Goal: Complete application form: Complete application form

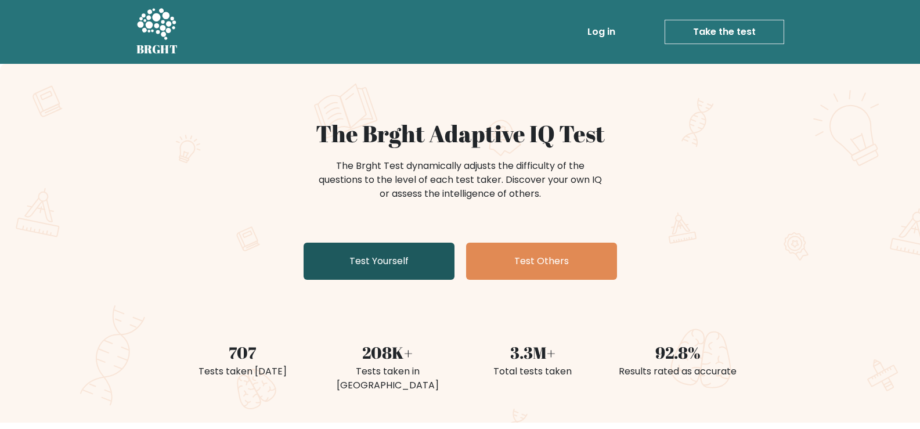
click at [397, 257] on link "Test Yourself" at bounding box center [379, 261] width 151 height 37
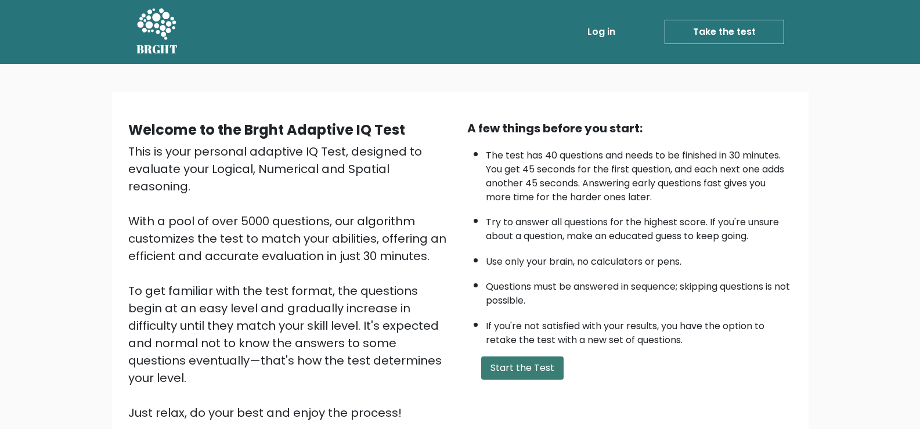
click at [542, 377] on button "Start the Test" at bounding box center [522, 367] width 82 height 23
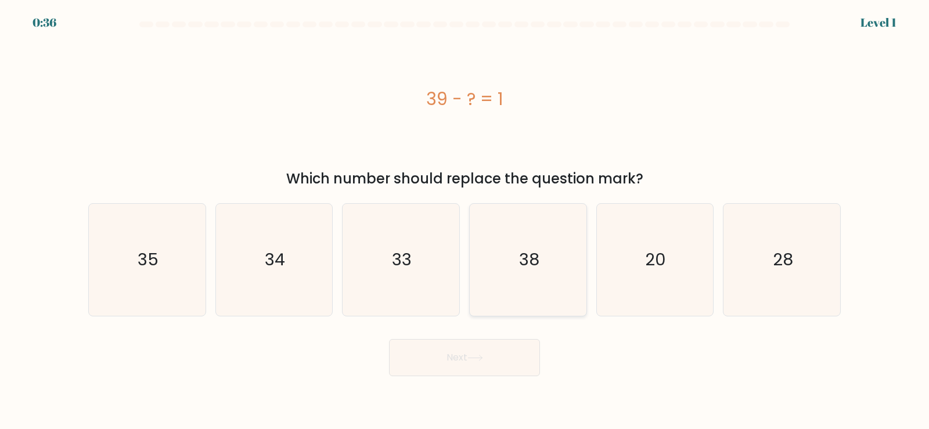
click at [573, 266] on icon "38" at bounding box center [528, 260] width 112 height 112
click at [465, 221] on input "d. 38" at bounding box center [464, 218] width 1 height 6
radio input "true"
click at [505, 355] on button "Next" at bounding box center [464, 357] width 151 height 37
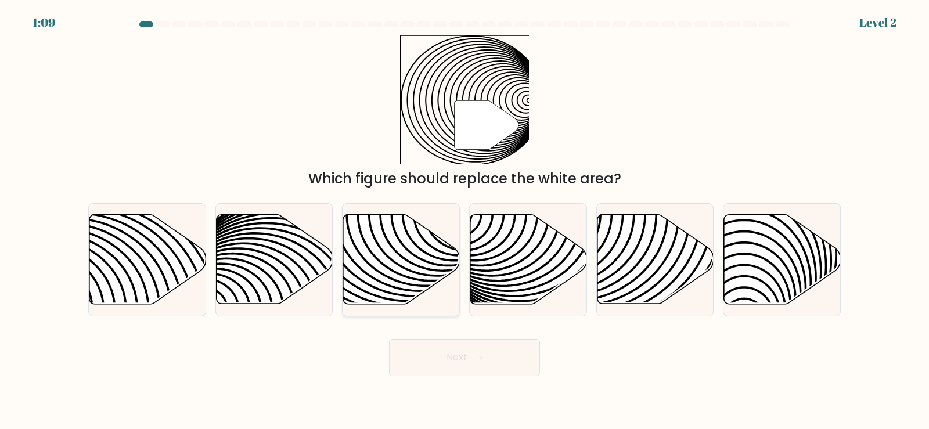
click at [389, 259] on icon at bounding box center [363, 213] width 235 height 235
click at [464, 221] on input "c." at bounding box center [464, 218] width 1 height 6
radio input "true"
click at [446, 366] on button "Next" at bounding box center [464, 357] width 151 height 37
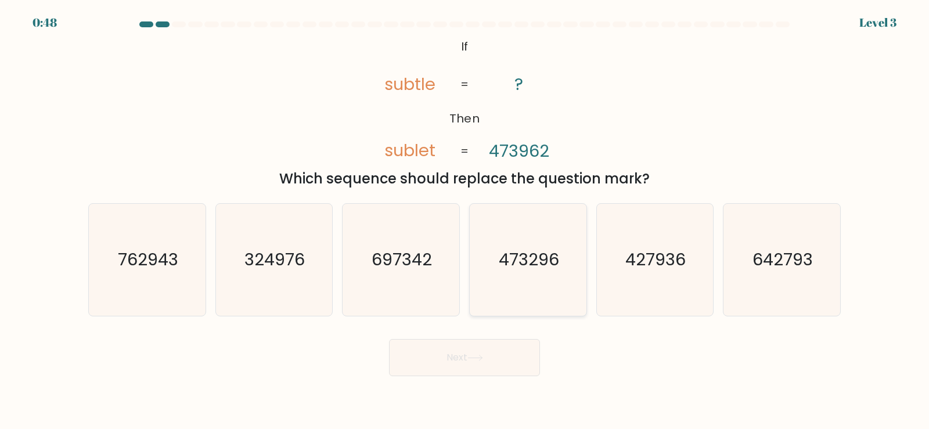
click at [563, 287] on icon "473296" at bounding box center [528, 260] width 112 height 112
click at [465, 221] on input "d. 473296" at bounding box center [464, 218] width 1 height 6
radio input "true"
click at [521, 351] on button "Next" at bounding box center [464, 357] width 151 height 37
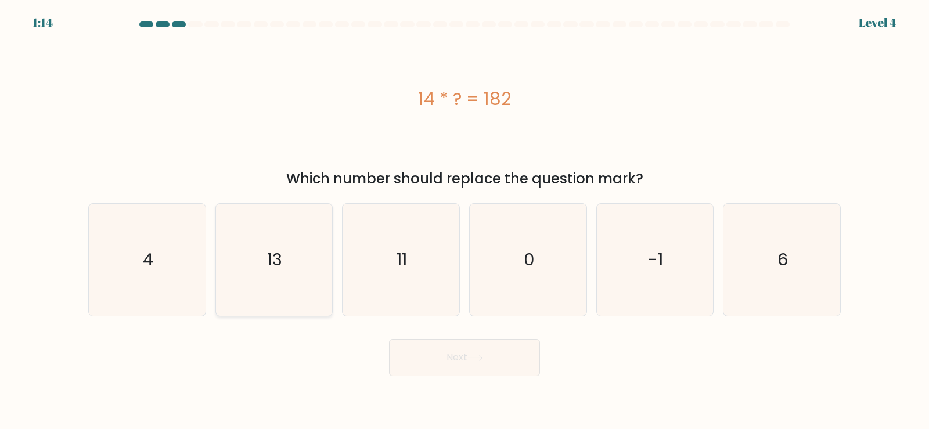
click at [308, 289] on icon "13" at bounding box center [274, 260] width 112 height 112
click at [464, 221] on input "b. 13" at bounding box center [464, 218] width 1 height 6
radio input "true"
click at [427, 370] on button "Next" at bounding box center [464, 357] width 151 height 37
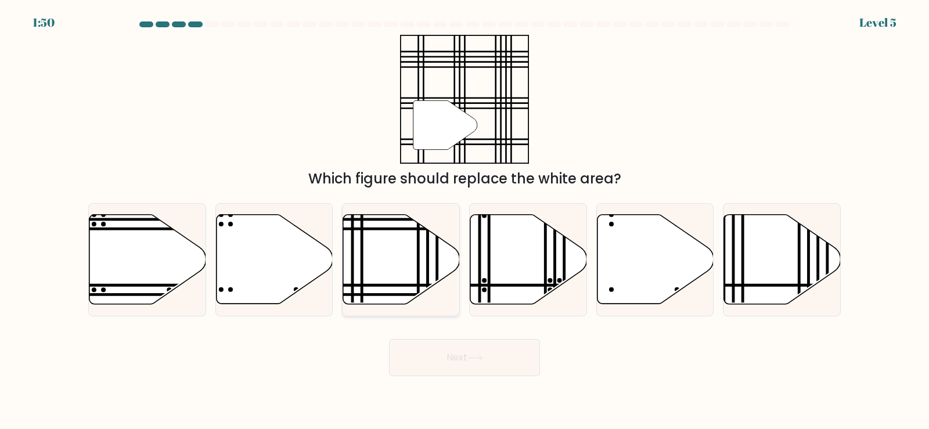
click at [399, 261] on icon at bounding box center [401, 259] width 117 height 89
click at [464, 221] on input "c." at bounding box center [464, 218] width 1 height 6
radio input "true"
click at [447, 371] on button "Next" at bounding box center [464, 357] width 151 height 37
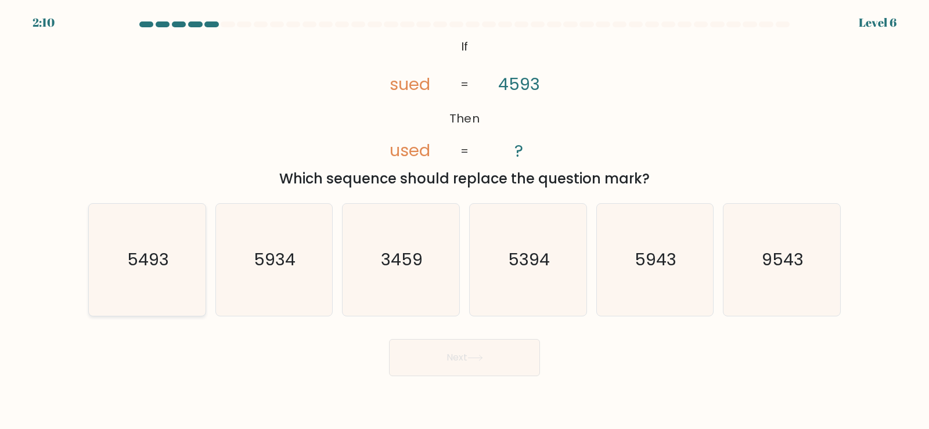
click at [138, 236] on icon "5493" at bounding box center [147, 260] width 112 height 112
click at [464, 221] on input "a. 5493" at bounding box center [464, 218] width 1 height 6
radio input "true"
click at [446, 365] on button "Next" at bounding box center [464, 357] width 151 height 37
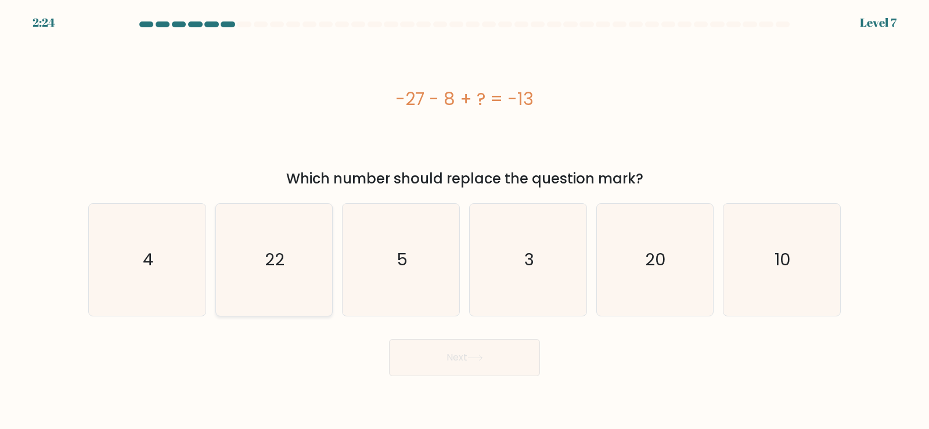
click at [306, 273] on icon "22" at bounding box center [274, 260] width 112 height 112
click at [464, 221] on input "b. 22" at bounding box center [464, 218] width 1 height 6
radio input "true"
click at [431, 352] on button "Next" at bounding box center [464, 357] width 151 height 37
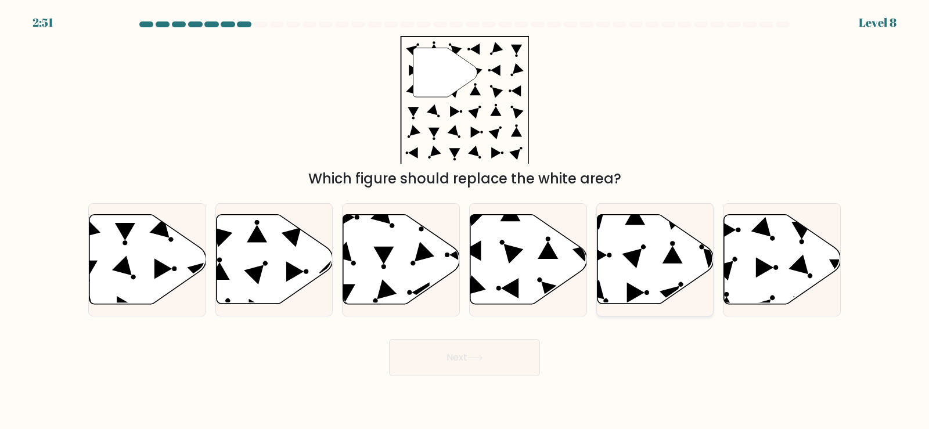
click at [654, 258] on icon at bounding box center [655, 259] width 117 height 89
click at [465, 221] on input "e." at bounding box center [464, 218] width 1 height 6
radio input "true"
click at [526, 365] on button "Next" at bounding box center [464, 357] width 151 height 37
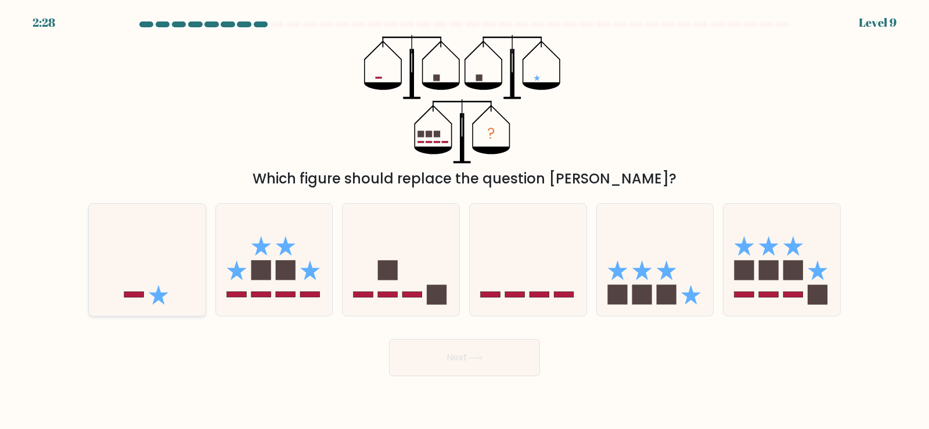
click at [171, 286] on icon at bounding box center [147, 259] width 117 height 96
click at [464, 221] on input "a." at bounding box center [464, 218] width 1 height 6
radio input "true"
click at [483, 349] on button "Next" at bounding box center [464, 357] width 151 height 37
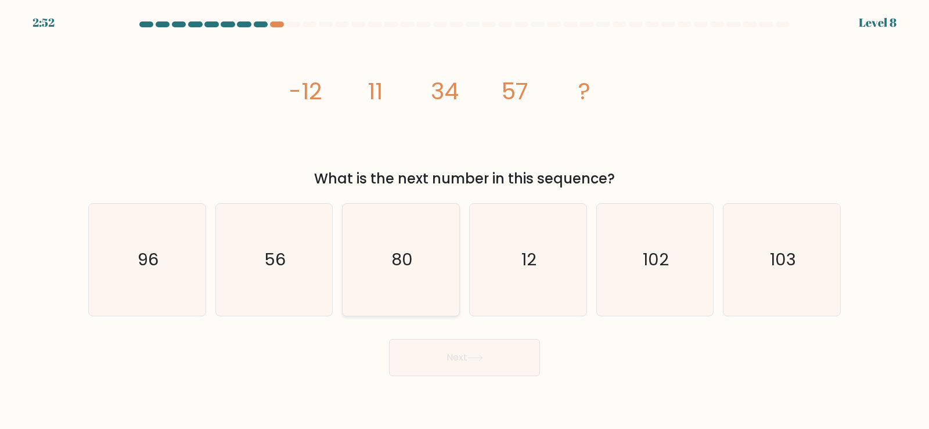
click at [384, 262] on icon "80" at bounding box center [401, 260] width 112 height 112
click at [464, 221] on input "c. 80" at bounding box center [464, 218] width 1 height 6
radio input "true"
click at [469, 373] on button "Next" at bounding box center [464, 357] width 151 height 37
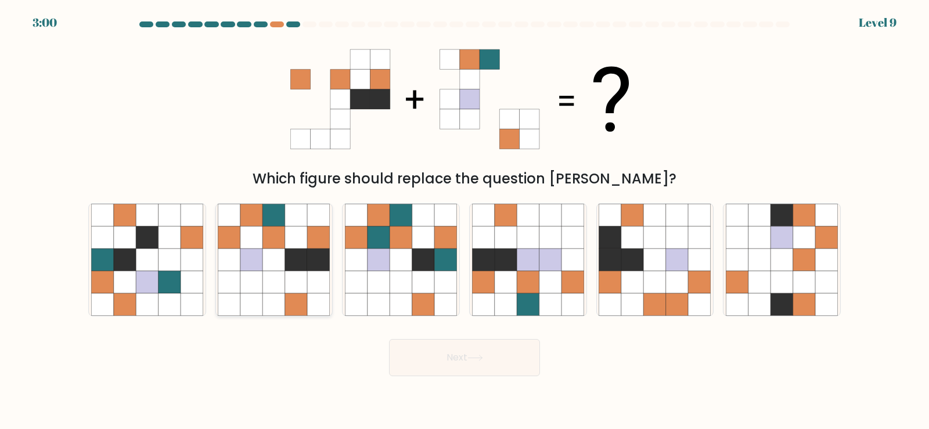
click at [276, 235] on icon at bounding box center [274, 237] width 22 height 22
click at [464, 221] on input "b." at bounding box center [464, 218] width 1 height 6
radio input "true"
click at [469, 362] on button "Next" at bounding box center [464, 357] width 151 height 37
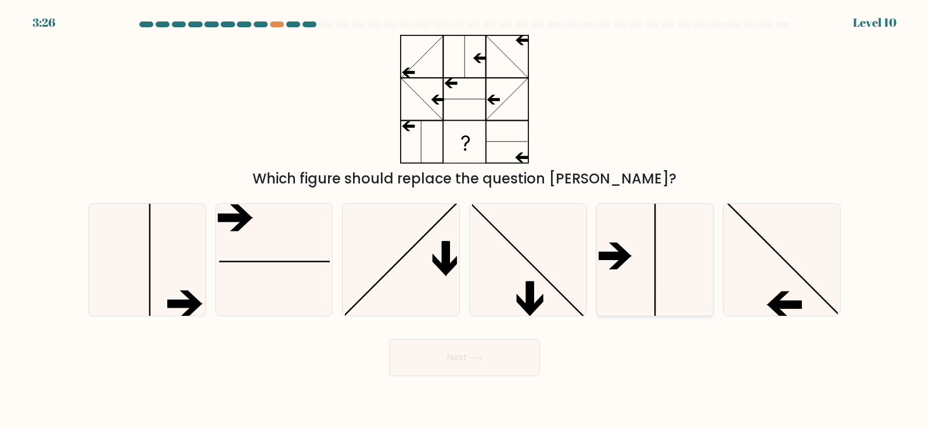
click at [653, 262] on icon at bounding box center [654, 260] width 112 height 112
click at [465, 221] on input "e." at bounding box center [464, 218] width 1 height 6
radio input "true"
click at [522, 348] on button "Next" at bounding box center [464, 357] width 151 height 37
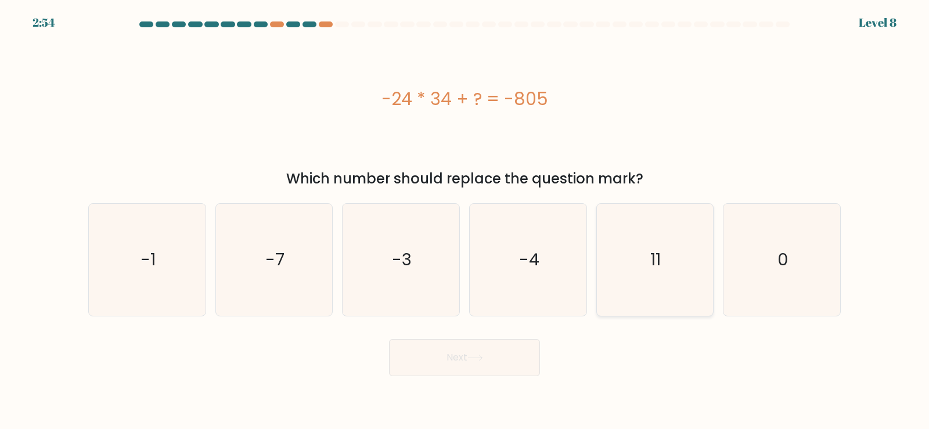
click at [667, 304] on icon "11" at bounding box center [654, 260] width 112 height 112
click at [465, 221] on input "e. 11" at bounding box center [464, 218] width 1 height 6
radio input "true"
click at [434, 371] on button "Next" at bounding box center [464, 357] width 151 height 37
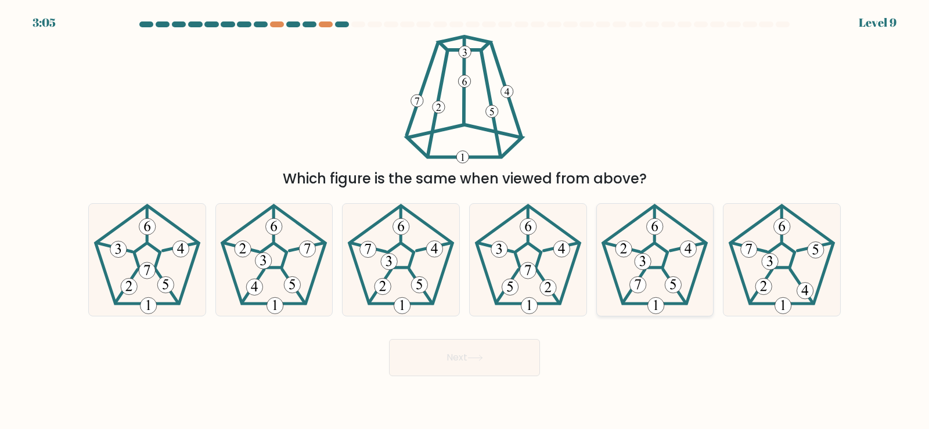
click at [660, 234] on icon at bounding box center [654, 260] width 112 height 112
click at [465, 221] on input "e." at bounding box center [464, 218] width 1 height 6
radio input "true"
click at [400, 228] on 299 at bounding box center [401, 226] width 16 height 16
click at [464, 221] on input "c." at bounding box center [464, 218] width 1 height 6
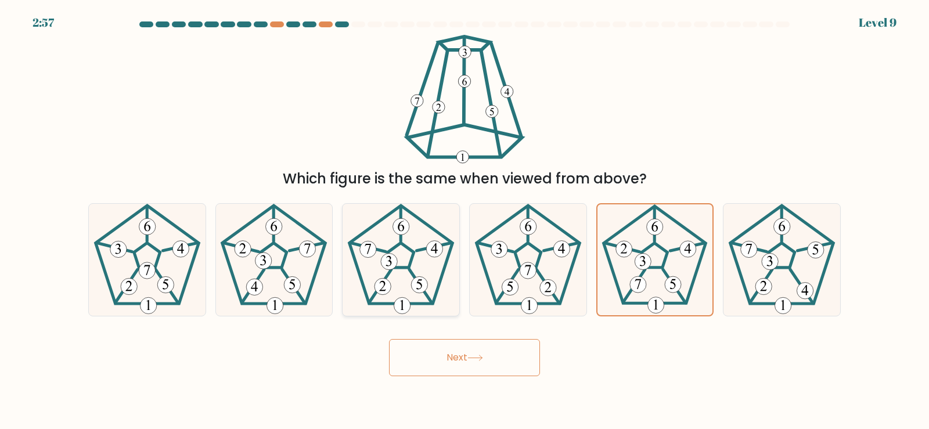
radio input "true"
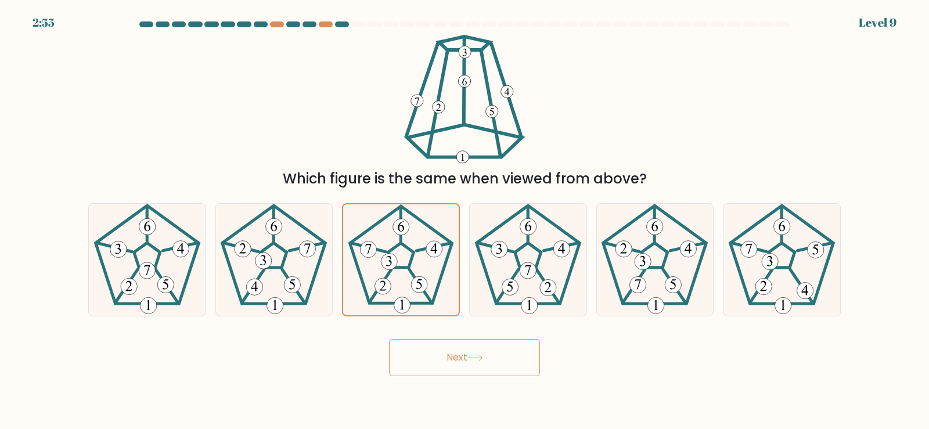
click at [476, 362] on button "Next" at bounding box center [464, 357] width 151 height 37
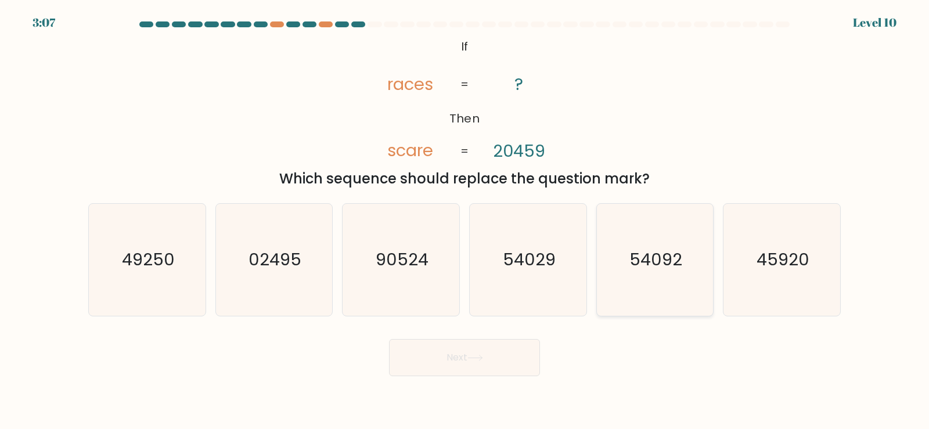
click at [637, 257] on text "54092" at bounding box center [655, 259] width 53 height 23
click at [465, 221] on input "e. 54092" at bounding box center [464, 218] width 1 height 6
radio input "true"
click at [485, 363] on button "Next" at bounding box center [464, 357] width 151 height 37
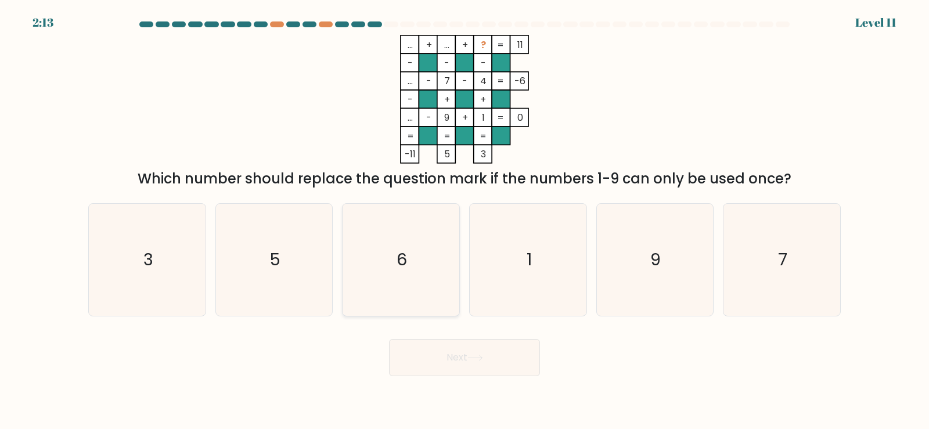
click at [384, 266] on icon "6" at bounding box center [401, 260] width 112 height 112
click at [464, 221] on input "c. 6" at bounding box center [464, 218] width 1 height 6
radio input "true"
click at [473, 349] on button "Next" at bounding box center [464, 357] width 151 height 37
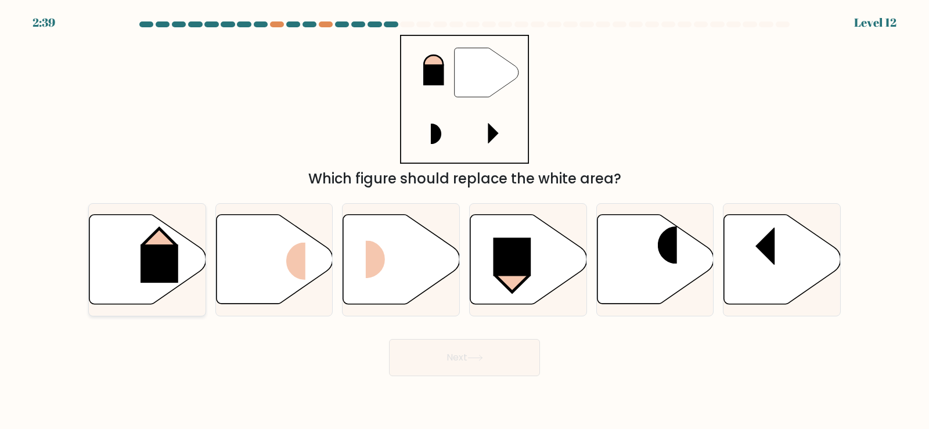
click at [142, 250] on rect at bounding box center [159, 263] width 38 height 38
click at [464, 221] on input "a." at bounding box center [464, 218] width 1 height 6
radio input "true"
click at [424, 352] on button "Next" at bounding box center [464, 357] width 151 height 37
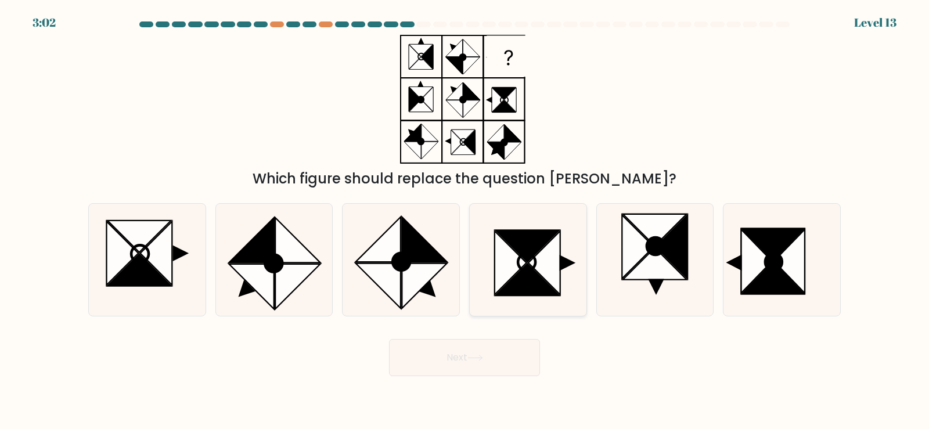
click at [552, 244] on icon at bounding box center [544, 263] width 32 height 64
click at [465, 221] on input "d." at bounding box center [464, 218] width 1 height 6
radio input "true"
click at [508, 341] on button "Next" at bounding box center [464, 357] width 151 height 37
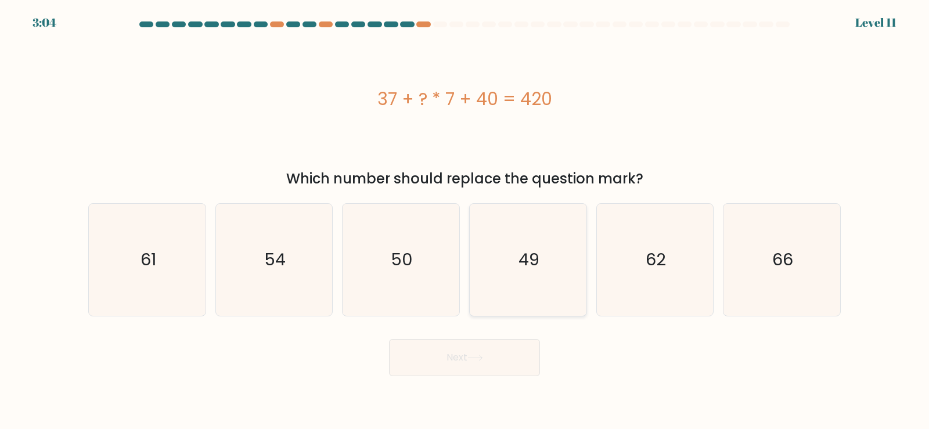
click at [481, 295] on icon "49" at bounding box center [528, 260] width 112 height 112
click at [465, 221] on input "d. 49" at bounding box center [464, 218] width 1 height 6
radio input "true"
click at [467, 356] on button "Next" at bounding box center [464, 357] width 151 height 37
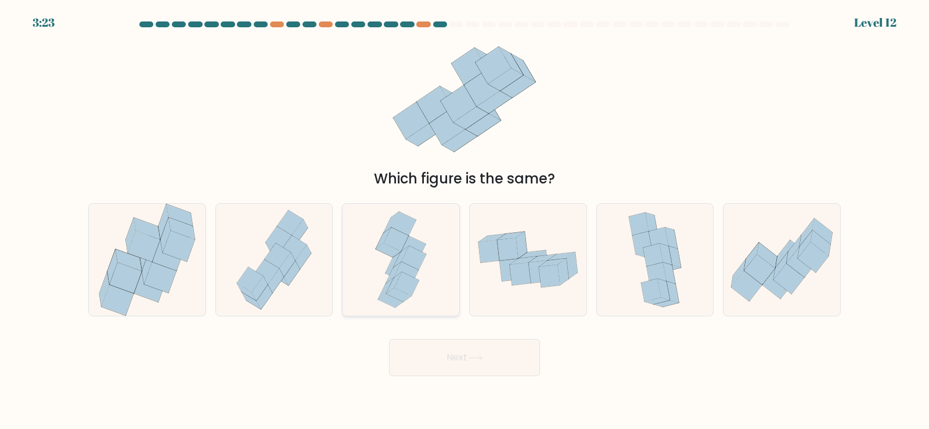
click at [395, 270] on icon at bounding box center [393, 272] width 15 height 21
click at [464, 221] on input "c." at bounding box center [464, 218] width 1 height 6
radio input "true"
click at [449, 359] on button "Next" at bounding box center [464, 357] width 151 height 37
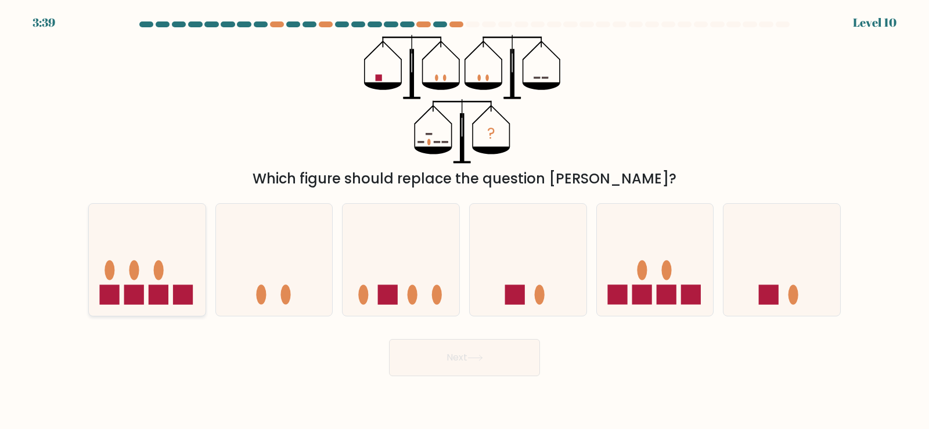
click at [191, 280] on icon at bounding box center [147, 259] width 117 height 96
click at [464, 221] on input "a." at bounding box center [464, 218] width 1 height 6
radio input "true"
click at [501, 356] on button "Next" at bounding box center [464, 357] width 151 height 37
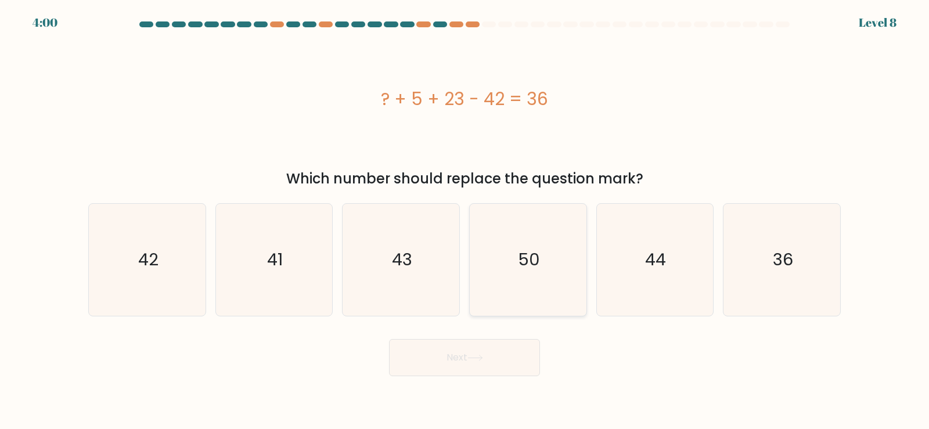
click at [530, 290] on icon "50" at bounding box center [528, 260] width 112 height 112
click at [465, 221] on input "d. 50" at bounding box center [464, 218] width 1 height 6
radio input "true"
click at [518, 351] on button "Next" at bounding box center [464, 357] width 151 height 37
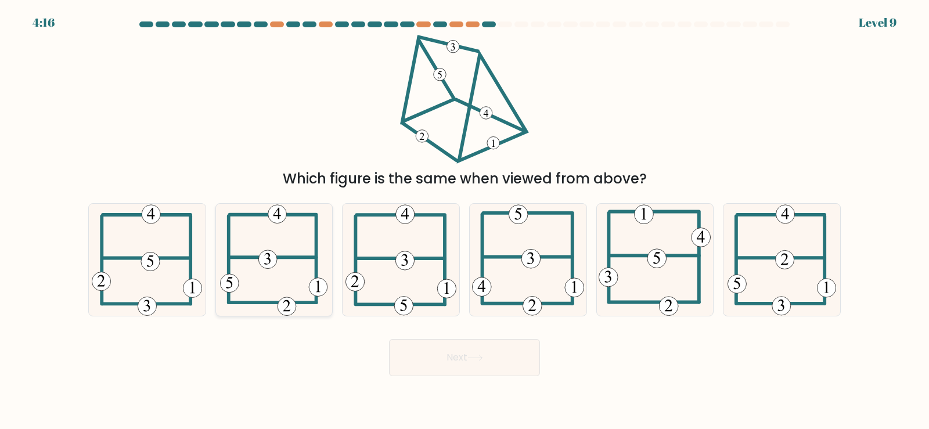
drag, startPoint x: 320, startPoint y: 263, endPoint x: 313, endPoint y: 266, distance: 7.3
click at [313, 266] on icon at bounding box center [273, 260] width 107 height 112
click at [464, 221] on input "b." at bounding box center [464, 218] width 1 height 6
radio input "true"
click at [476, 344] on button "Next" at bounding box center [464, 357] width 151 height 37
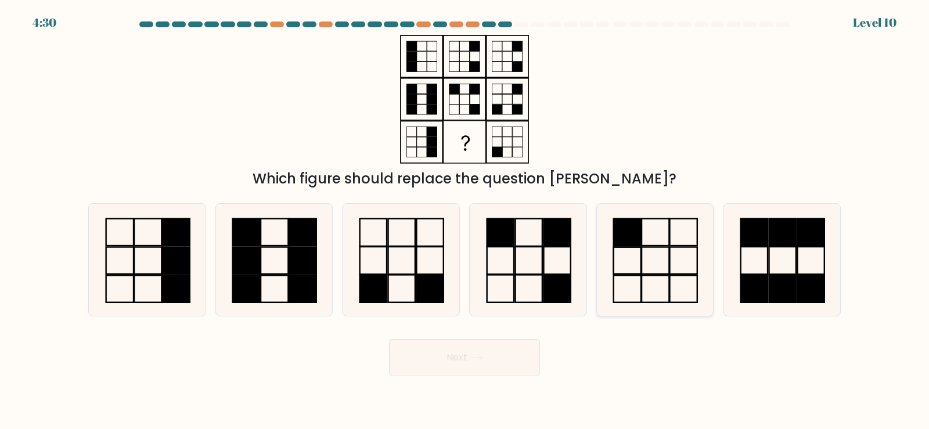
click at [653, 288] on icon at bounding box center [654, 260] width 112 height 112
click at [465, 221] on input "e." at bounding box center [464, 218] width 1 height 6
radio input "true"
click at [519, 360] on button "Next" at bounding box center [464, 357] width 151 height 37
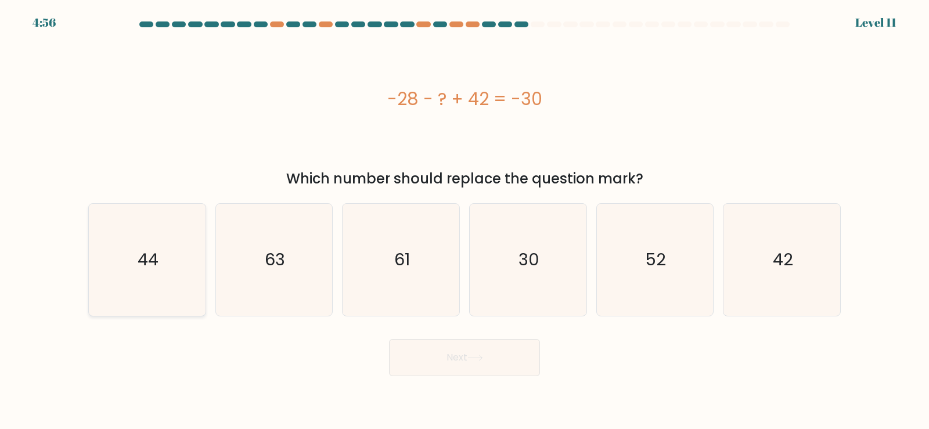
click at [148, 284] on icon "44" at bounding box center [147, 260] width 112 height 112
click at [464, 221] on input "a. 44" at bounding box center [464, 218] width 1 height 6
radio input "true"
click at [491, 373] on button "Next" at bounding box center [464, 357] width 151 height 37
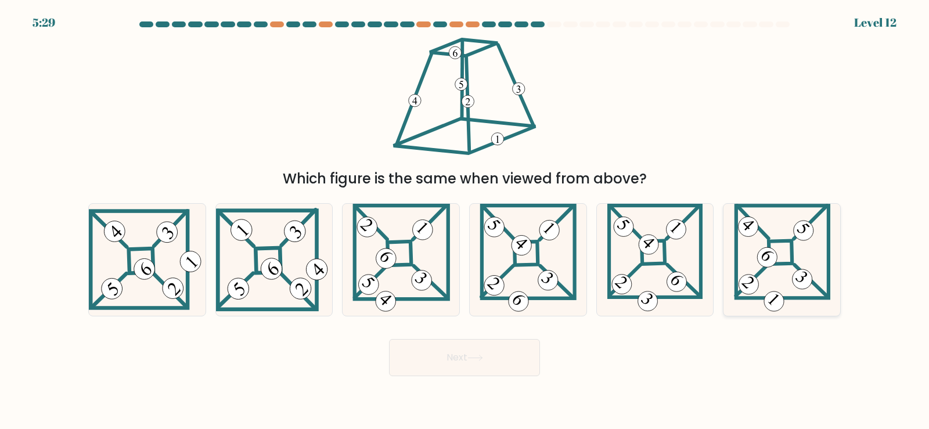
click at [765, 299] on 872 at bounding box center [773, 301] width 28 height 28
click at [465, 221] on input "f." at bounding box center [464, 218] width 1 height 6
radio input "true"
click at [441, 360] on button "Next" at bounding box center [464, 357] width 151 height 37
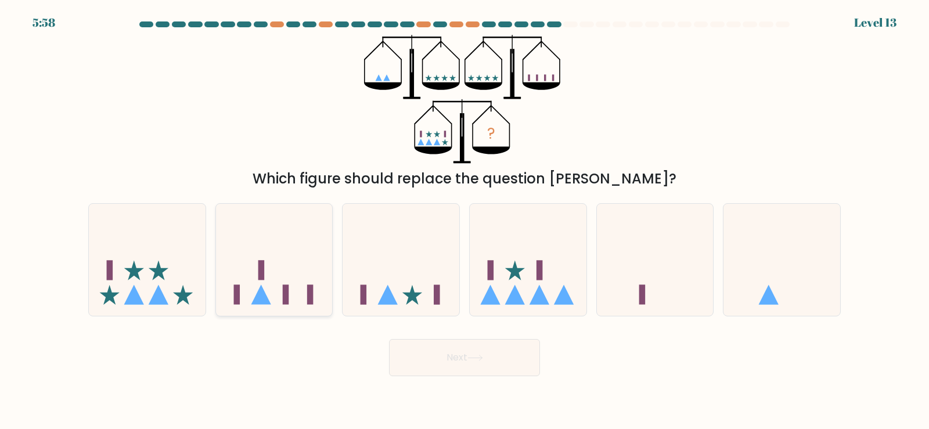
click at [280, 264] on icon at bounding box center [274, 259] width 117 height 96
click at [464, 221] on input "b." at bounding box center [464, 218] width 1 height 6
radio input "true"
click at [456, 355] on button "Next" at bounding box center [464, 357] width 151 height 37
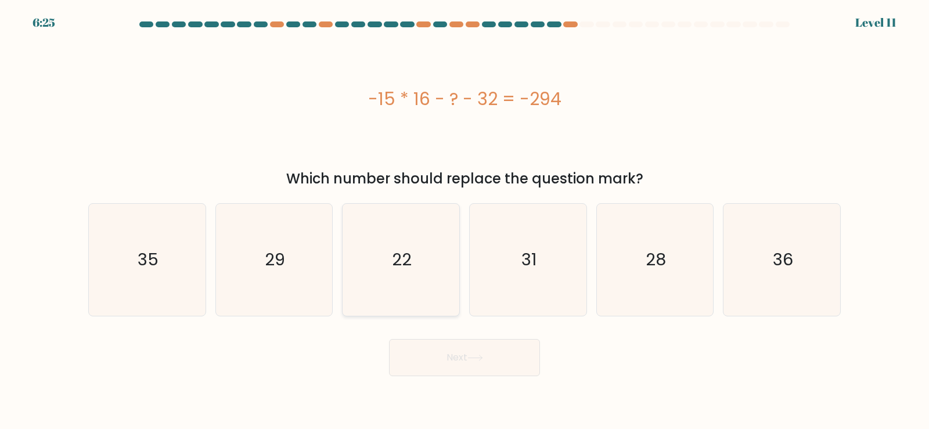
click at [432, 248] on icon "22" at bounding box center [401, 260] width 112 height 112
click at [464, 221] on input "c. 22" at bounding box center [464, 218] width 1 height 6
radio input "true"
click at [464, 365] on button "Next" at bounding box center [464, 357] width 151 height 37
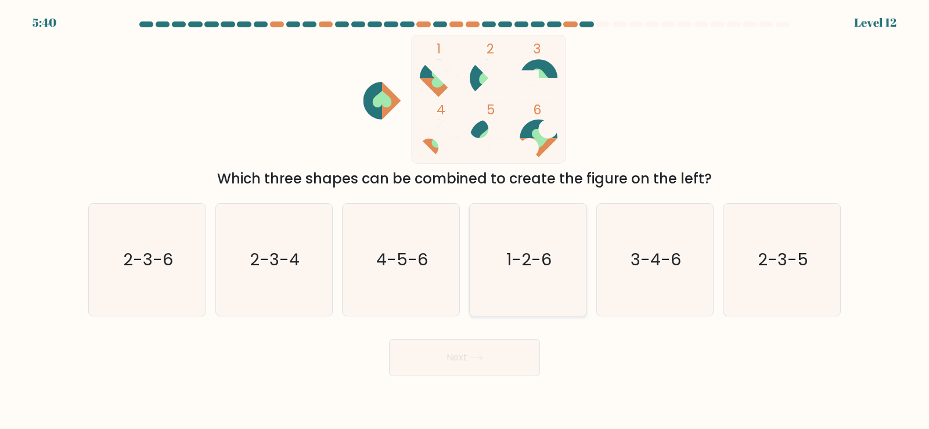
click at [569, 291] on icon "1-2-6" at bounding box center [528, 260] width 112 height 112
click at [465, 221] on input "d. 1-2-6" at bounding box center [464, 218] width 1 height 6
radio input "true"
click at [517, 352] on button "Next" at bounding box center [464, 357] width 151 height 37
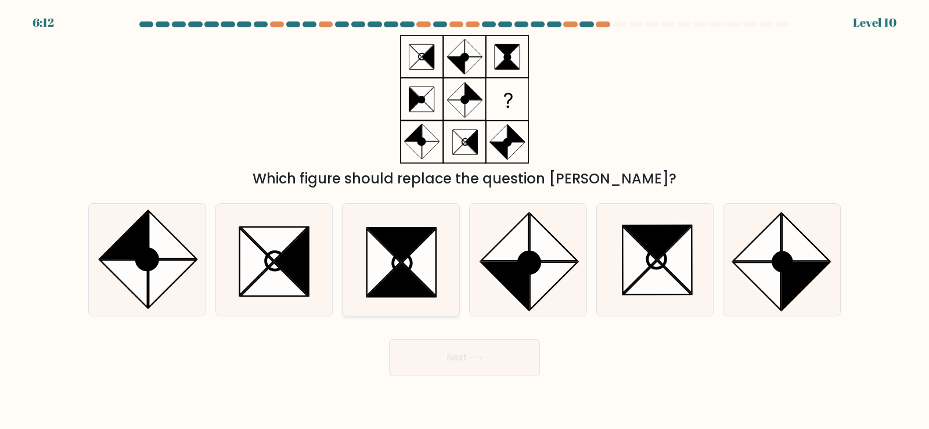
click at [411, 263] on icon at bounding box center [402, 263] width 19 height 18
click at [464, 221] on input "c." at bounding box center [464, 218] width 1 height 6
radio input "true"
click at [411, 263] on icon at bounding box center [402, 263] width 18 height 18
click at [464, 221] on input "c." at bounding box center [464, 218] width 1 height 6
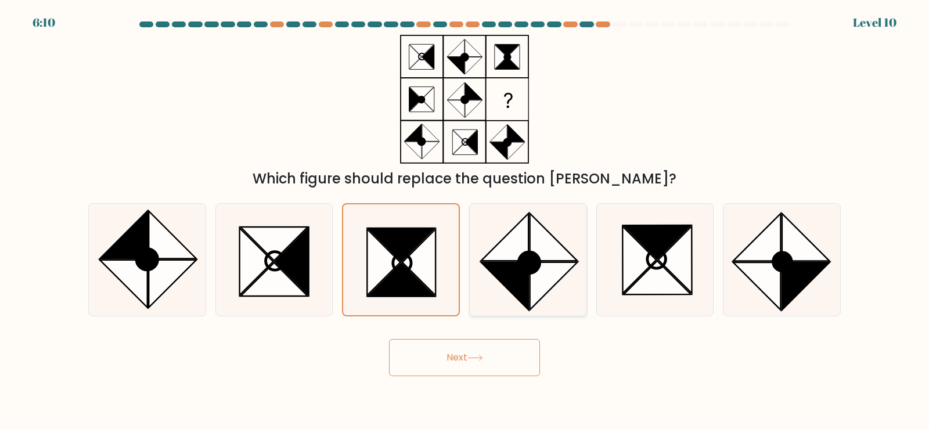
click at [486, 248] on icon at bounding box center [528, 260] width 112 height 112
click at [465, 221] on input "d." at bounding box center [464, 218] width 1 height 6
radio input "true"
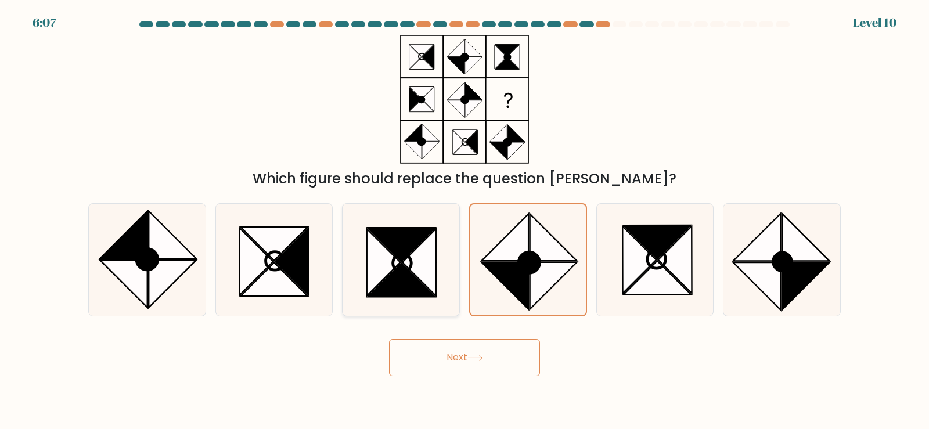
click at [425, 232] on icon at bounding box center [401, 244] width 67 height 34
click at [464, 221] on input "c." at bounding box center [464, 218] width 1 height 6
radio input "true"
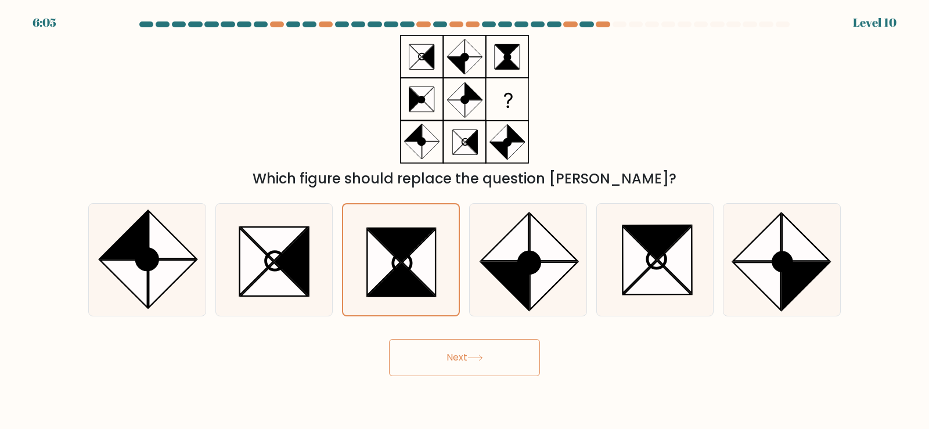
click at [458, 364] on button "Next" at bounding box center [464, 357] width 151 height 37
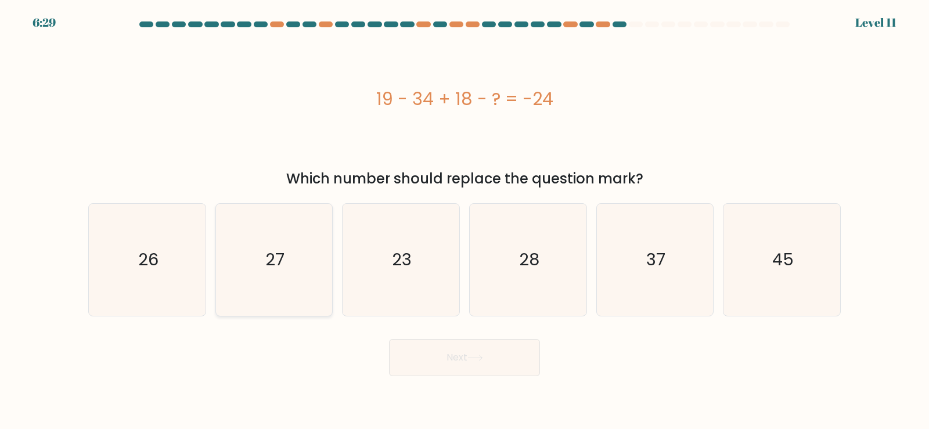
click at [325, 266] on icon "27" at bounding box center [274, 260] width 112 height 112
click at [464, 221] on input "b. 27" at bounding box center [464, 218] width 1 height 6
radio input "true"
click at [440, 356] on button "Next" at bounding box center [464, 357] width 151 height 37
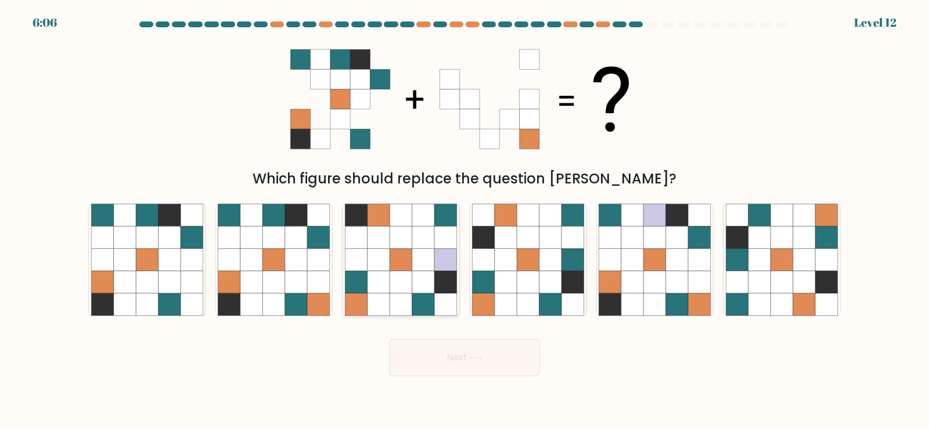
click at [394, 283] on icon at bounding box center [400, 281] width 22 height 22
click at [464, 221] on input "c." at bounding box center [464, 218] width 1 height 6
radio input "true"
click at [441, 349] on button "Next" at bounding box center [464, 357] width 151 height 37
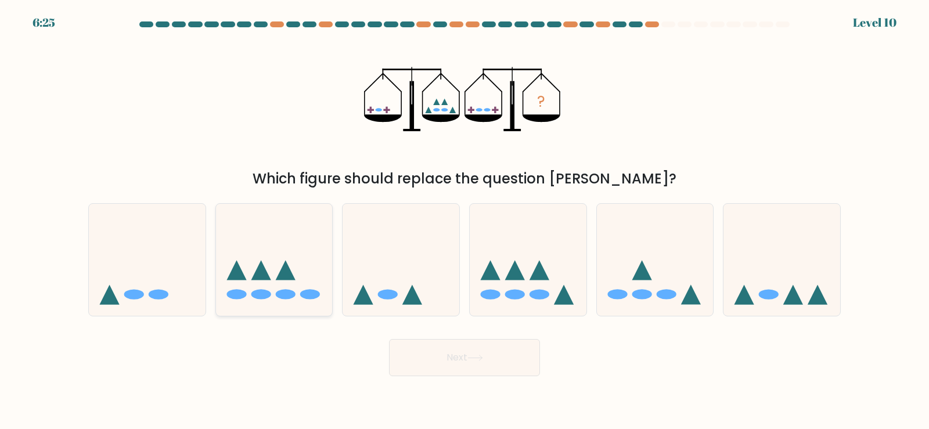
click at [263, 273] on icon at bounding box center [261, 270] width 20 height 20
click at [464, 221] on input "b." at bounding box center [464, 218] width 1 height 6
radio input "true"
click at [396, 360] on button "Next" at bounding box center [464, 357] width 151 height 37
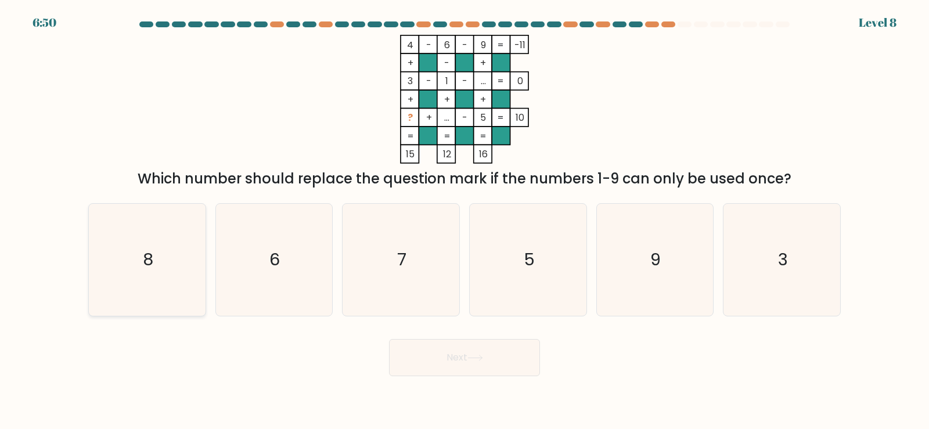
click at [198, 276] on icon "8" at bounding box center [147, 260] width 112 height 112
click at [464, 221] on input "a. 8" at bounding box center [464, 218] width 1 height 6
radio input "true"
click at [530, 255] on text "5" at bounding box center [528, 259] width 11 height 23
click at [465, 221] on input "d. 5" at bounding box center [464, 218] width 1 height 6
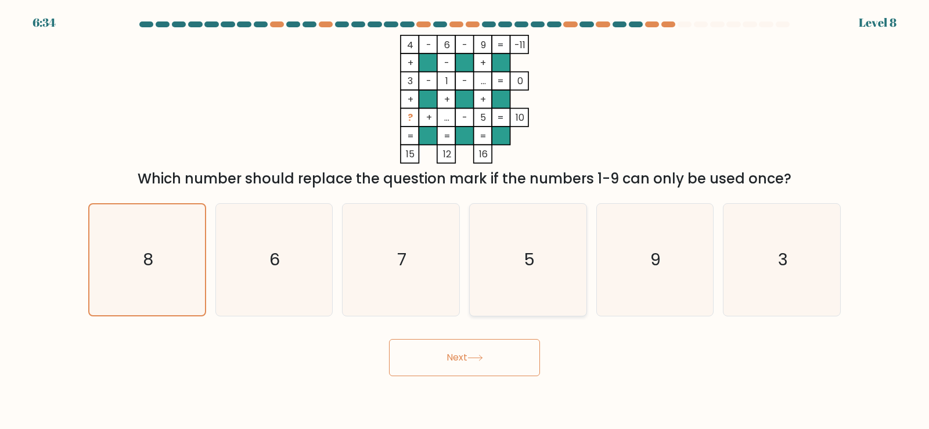
radio input "true"
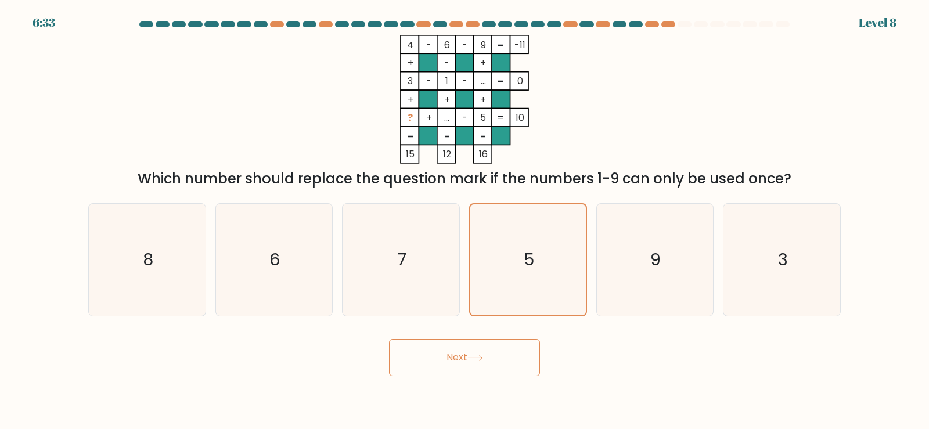
click at [507, 353] on button "Next" at bounding box center [464, 357] width 151 height 37
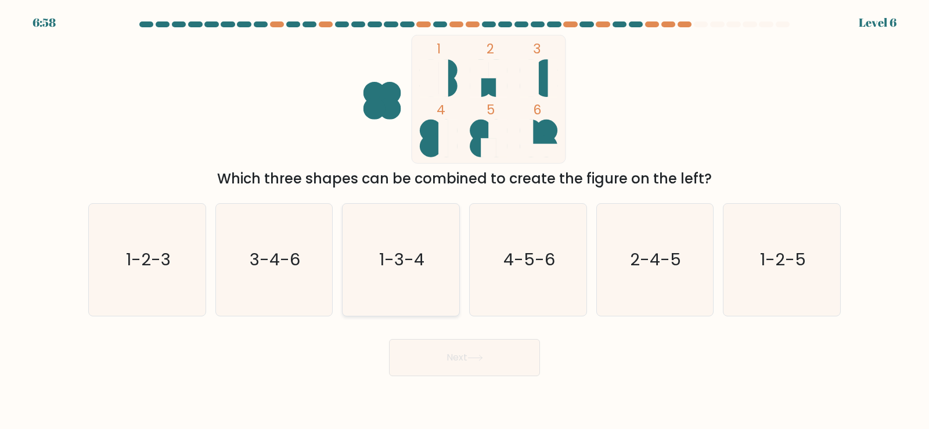
click at [413, 252] on text "1-3-4" at bounding box center [402, 259] width 45 height 23
click at [464, 221] on input "c. 1-3-4" at bounding box center [464, 218] width 1 height 6
radio input "true"
click at [434, 348] on button "Next" at bounding box center [464, 357] width 151 height 37
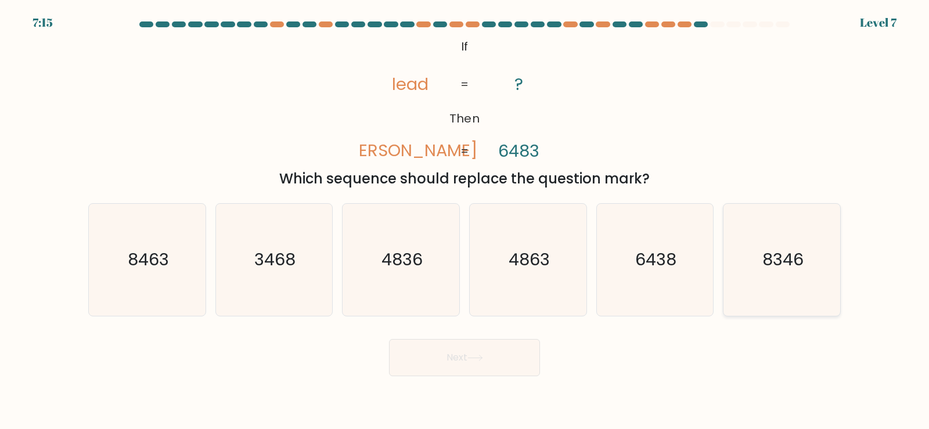
click at [763, 289] on icon "8346" at bounding box center [781, 260] width 112 height 112
click at [465, 221] on input "f. 8346" at bounding box center [464, 218] width 1 height 6
radio input "true"
click at [512, 357] on button "Next" at bounding box center [464, 357] width 151 height 37
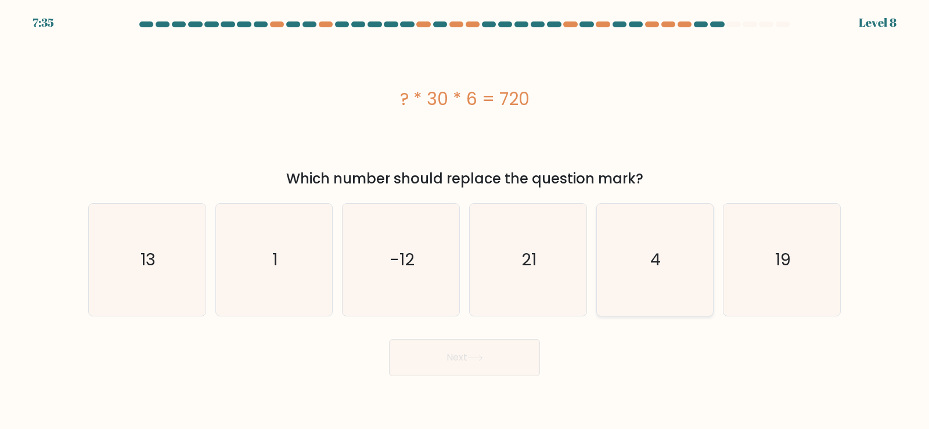
click at [676, 260] on icon "4" at bounding box center [654, 260] width 112 height 112
click at [465, 221] on input "e. 4" at bounding box center [464, 218] width 1 height 6
radio input "true"
click at [476, 344] on button "Next" at bounding box center [464, 357] width 151 height 37
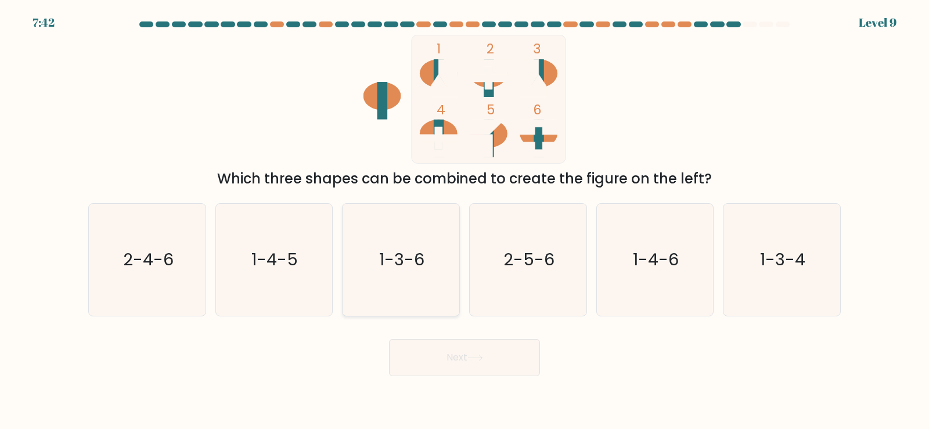
click at [402, 266] on text "1-3-6" at bounding box center [402, 259] width 45 height 23
click at [464, 221] on input "c. 1-3-6" at bounding box center [464, 218] width 1 height 6
radio input "true"
click at [468, 349] on button "Next" at bounding box center [464, 357] width 151 height 37
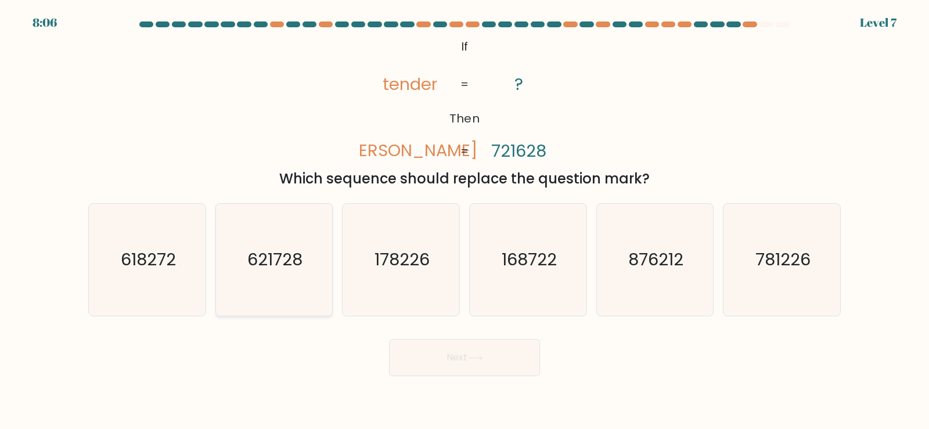
click at [288, 273] on icon "621728" at bounding box center [274, 260] width 112 height 112
click at [464, 221] on input "b. 621728" at bounding box center [464, 218] width 1 height 6
radio input "true"
click at [453, 367] on button "Next" at bounding box center [464, 357] width 151 height 37
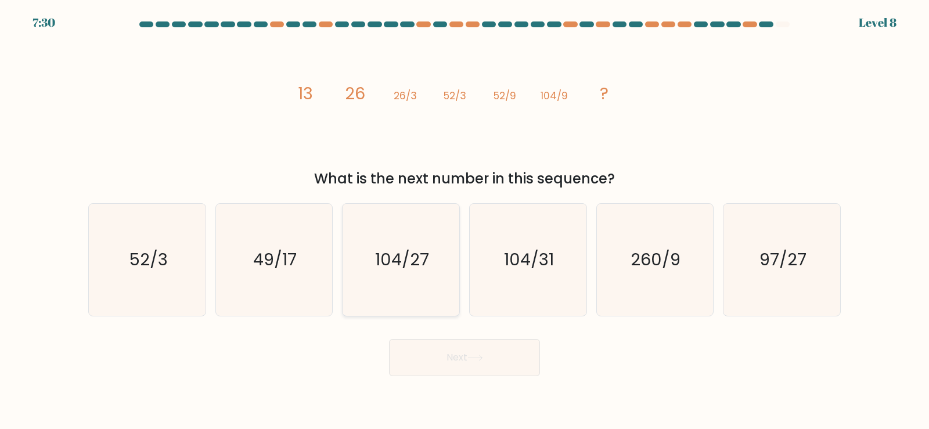
click at [389, 288] on icon "104/27" at bounding box center [401, 260] width 112 height 112
click at [464, 221] on input "c. 104/27" at bounding box center [464, 218] width 1 height 6
radio input "true"
click at [440, 360] on button "Next" at bounding box center [464, 357] width 151 height 37
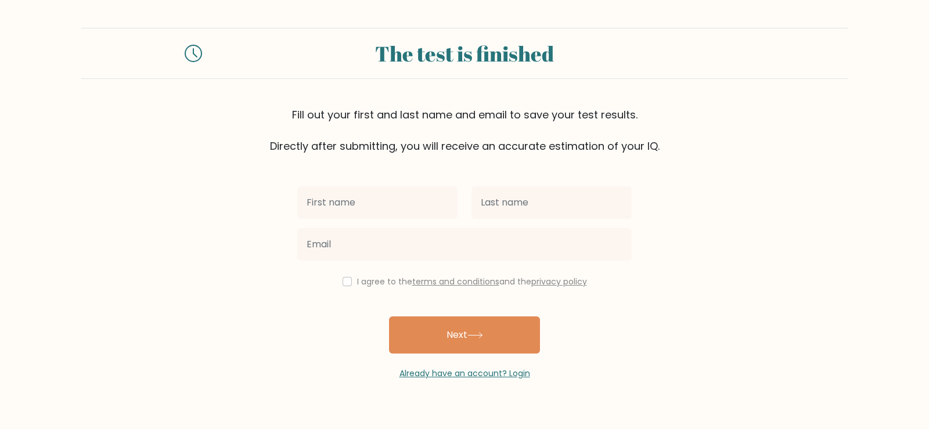
click at [398, 211] on input "text" at bounding box center [377, 202] width 160 height 32
type input "[PERSON_NAME]"
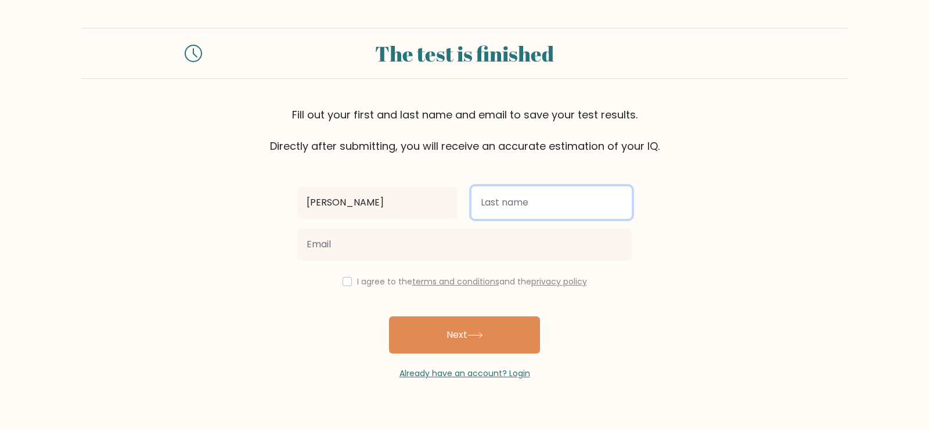
click at [518, 200] on input "text" at bounding box center [551, 202] width 160 height 32
type input "Yonzon"
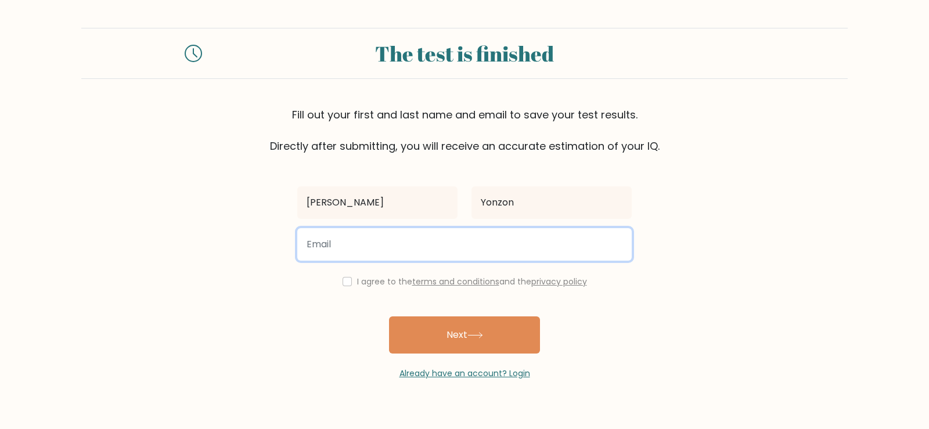
click at [479, 248] on input "email" at bounding box center [464, 244] width 334 height 32
type input "aizamarieyonzon10@gmail.com"
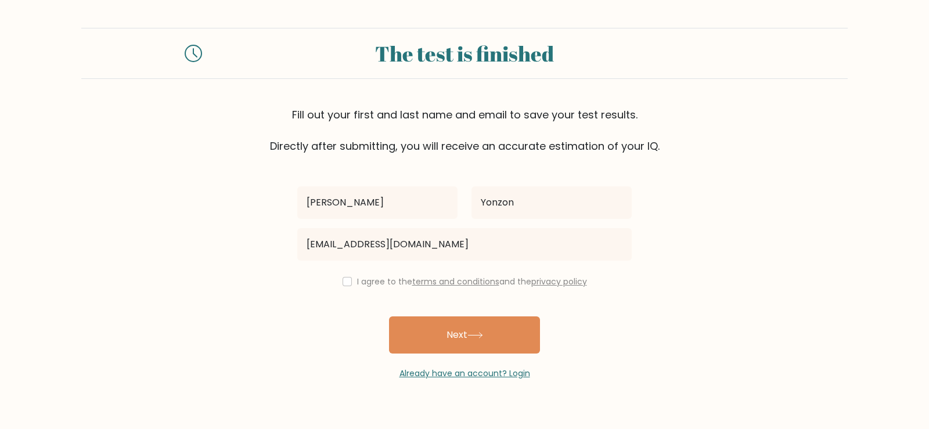
click at [349, 282] on div "I agree to the terms and conditions and the privacy policy" at bounding box center [464, 282] width 348 height 14
click at [345, 284] on input "checkbox" at bounding box center [346, 281] width 9 height 9
checkbox input "true"
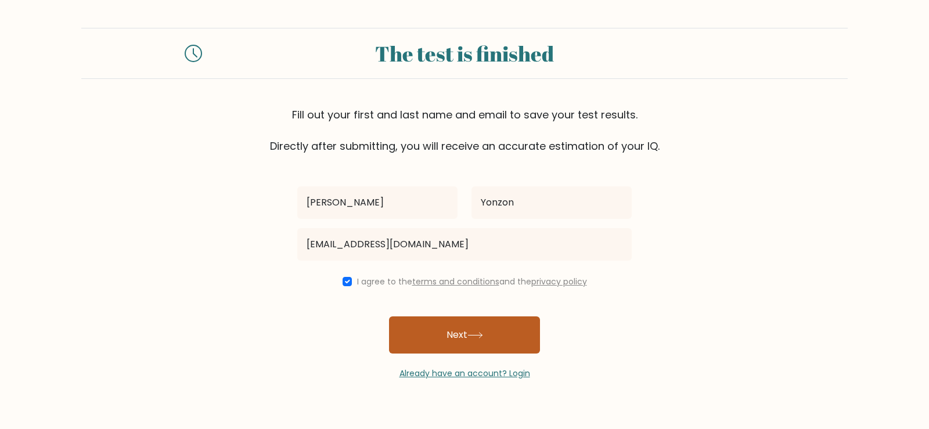
click at [432, 329] on button "Next" at bounding box center [464, 334] width 151 height 37
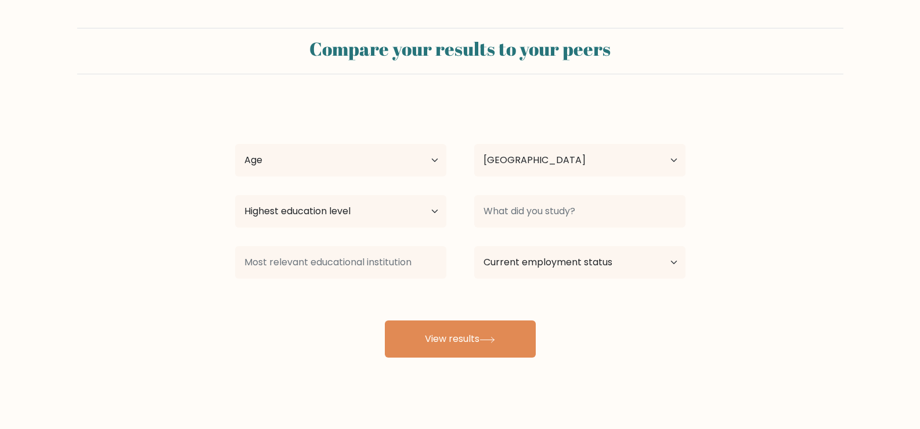
select select "PH"
click at [427, 157] on select "Age Under [DEMOGRAPHIC_DATA] [DEMOGRAPHIC_DATA] [DEMOGRAPHIC_DATA] [DEMOGRAPHIC…" at bounding box center [340, 160] width 211 height 32
select select "18_24"
click at [235, 144] on select "Age Under [DEMOGRAPHIC_DATA] [DEMOGRAPHIC_DATA] [DEMOGRAPHIC_DATA] [DEMOGRAPHIC…" at bounding box center [340, 160] width 211 height 32
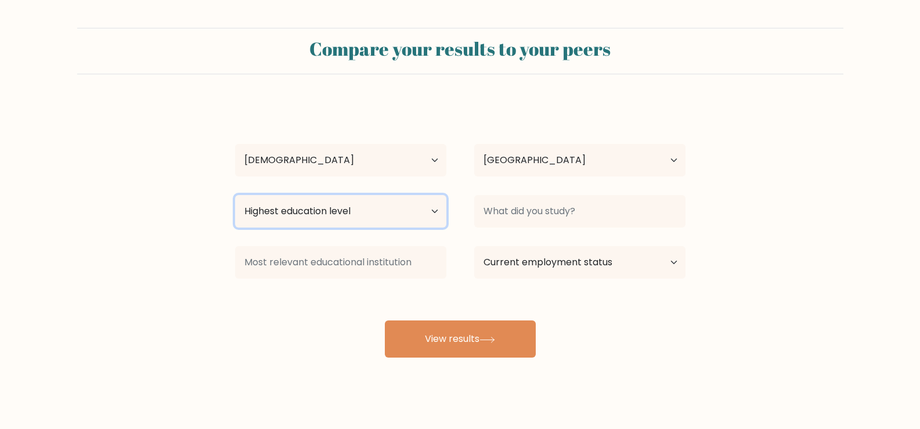
click at [425, 209] on select "Highest education level No schooling Primary Lower Secondary Upper Secondary Oc…" at bounding box center [340, 211] width 211 height 32
select select "upper_secondary"
click at [235, 195] on select "Highest education level No schooling Primary Lower Secondary Upper Secondary Oc…" at bounding box center [340, 211] width 211 height 32
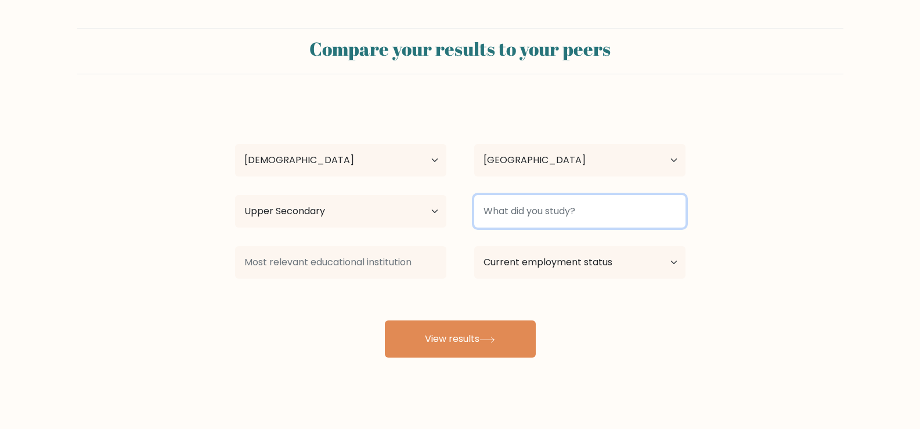
click at [627, 214] on input at bounding box center [579, 211] width 211 height 32
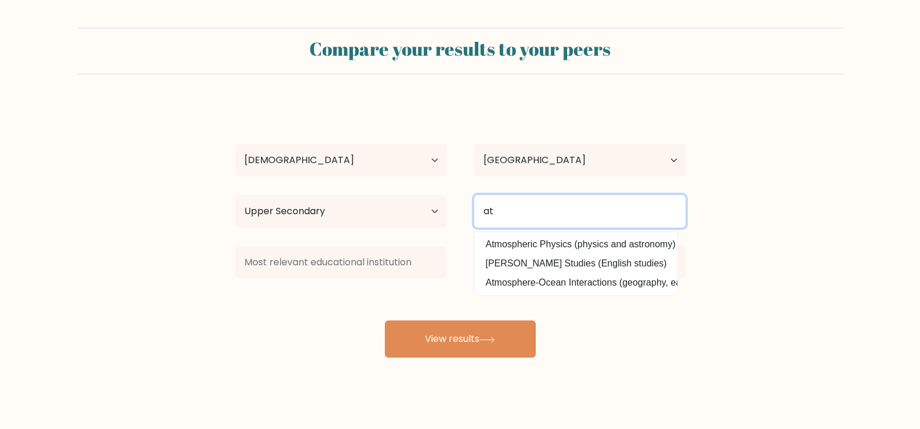
type input "a"
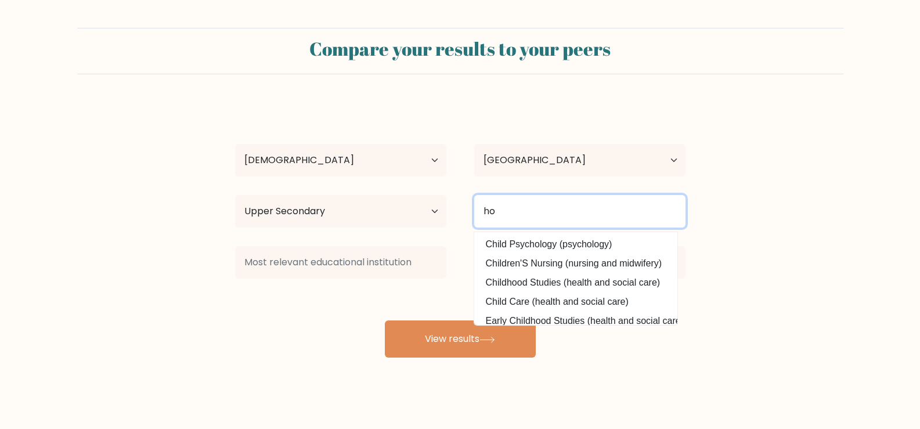
type input "h"
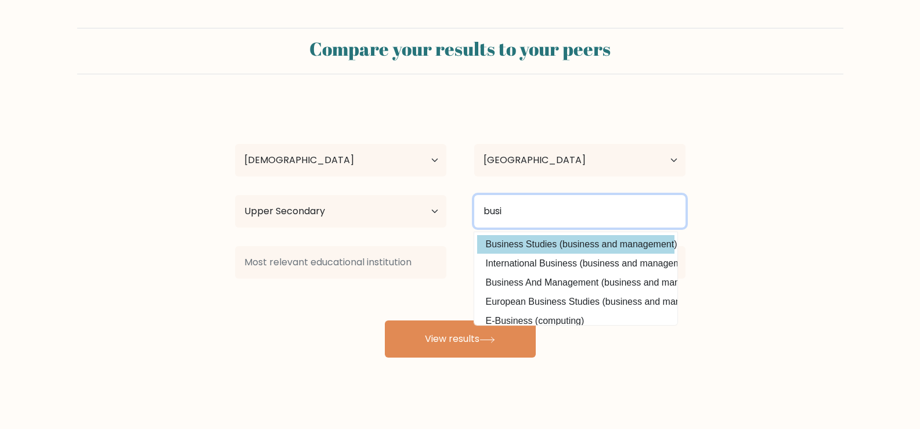
type input "busi"
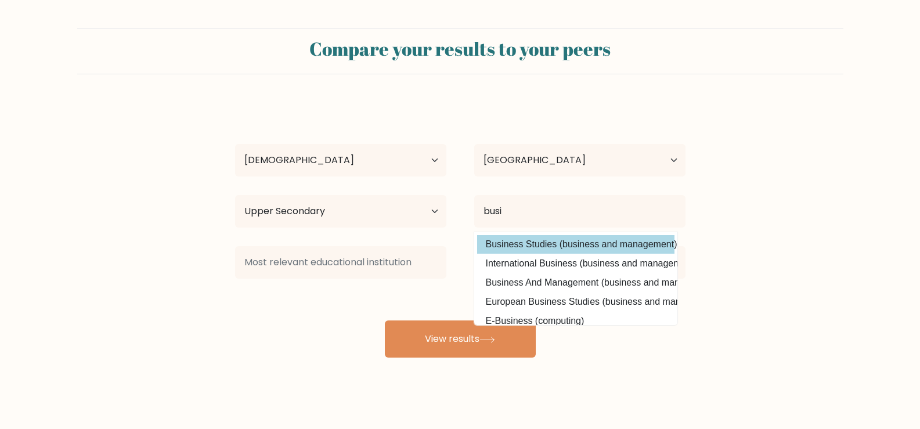
click at [638, 236] on div "Aiza Marie Yonzon Age Under 18 years old 18-24 years old 25-34 years old 35-44 …" at bounding box center [460, 229] width 464 height 255
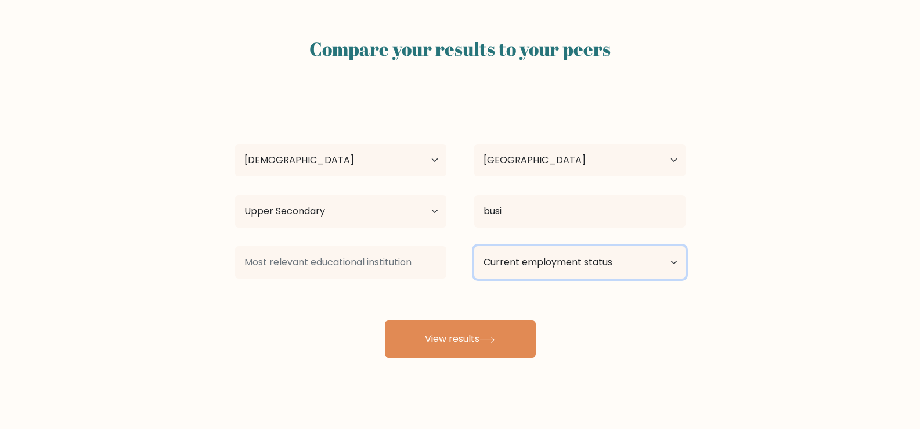
click at [676, 259] on select "Current employment status Employed Student Retired Other / prefer not to answer" at bounding box center [579, 262] width 211 height 32
select select "student"
click at [474, 246] on select "Current employment status Employed Student Retired Other / prefer not to answer" at bounding box center [579, 262] width 211 height 32
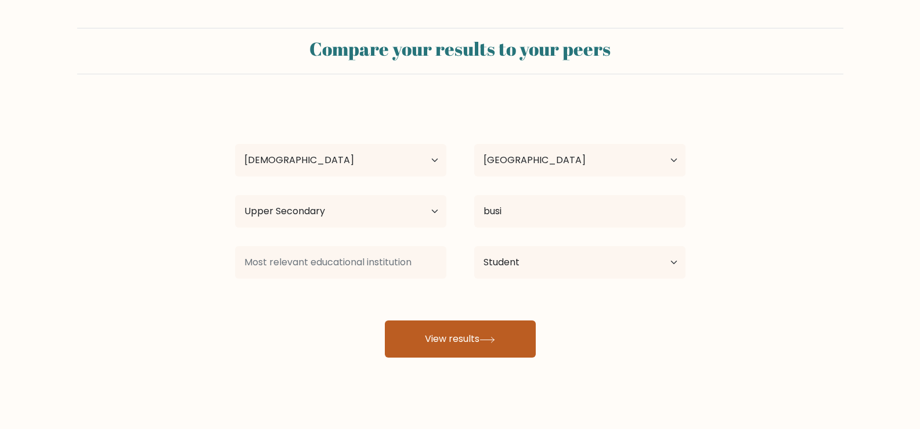
click at [464, 355] on button "View results" at bounding box center [460, 338] width 151 height 37
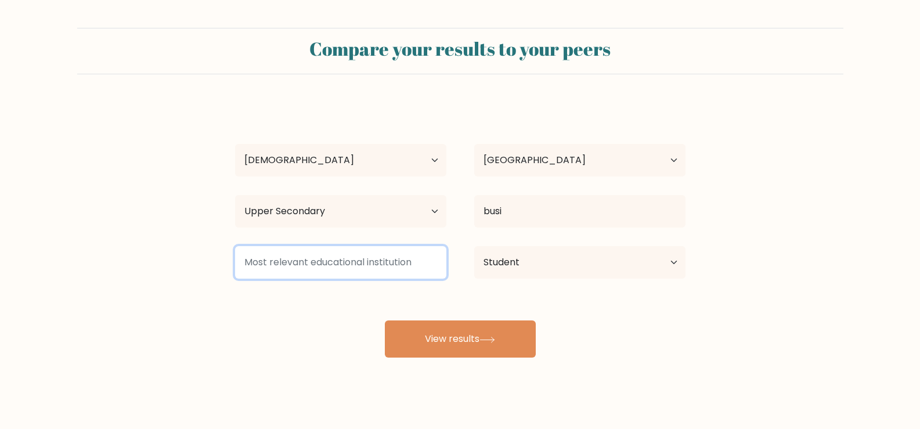
click at [414, 267] on input at bounding box center [340, 262] width 211 height 32
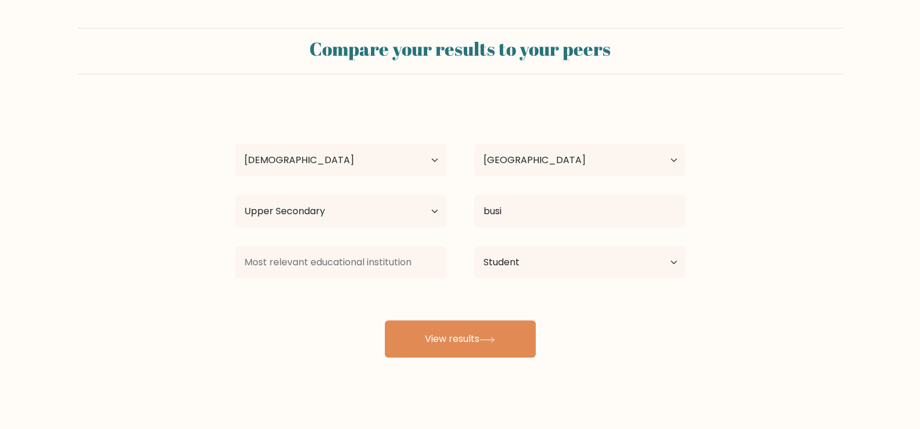
click at [542, 232] on div "busi Business Studies (business and management) International Business (busines…" at bounding box center [579, 211] width 239 height 42
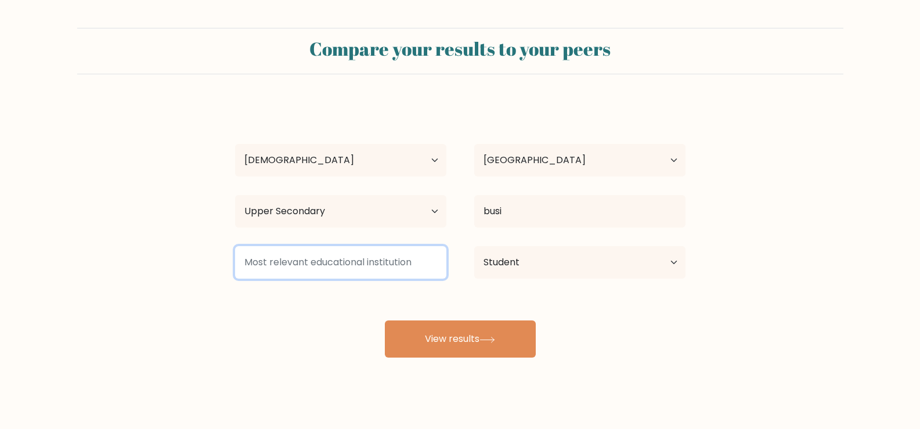
click at [402, 264] on input at bounding box center [340, 262] width 211 height 32
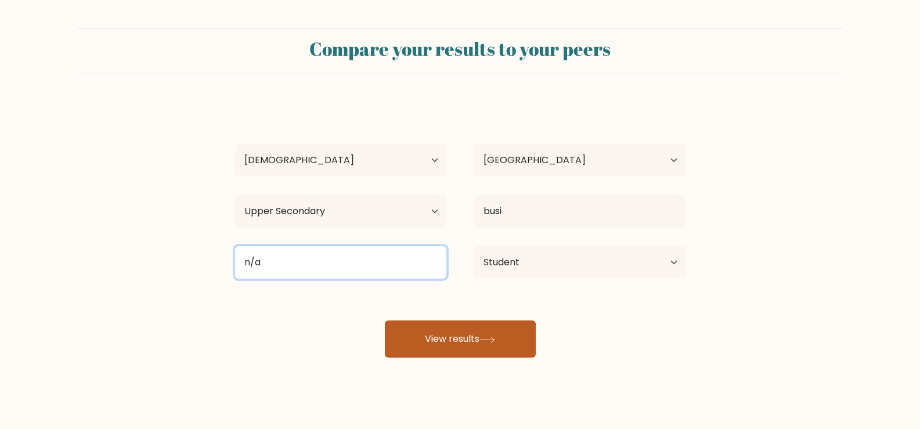
type input "n/a"
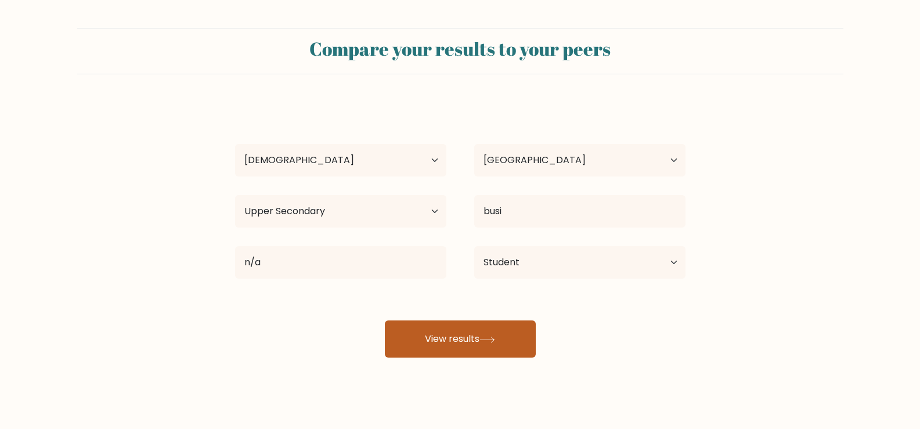
click at [430, 332] on button "View results" at bounding box center [460, 338] width 151 height 37
